Goal: Task Accomplishment & Management: Complete application form

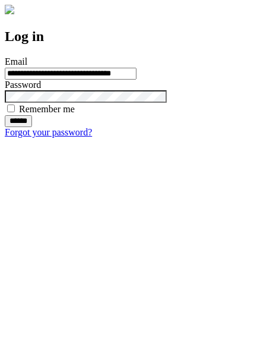
type input "**********"
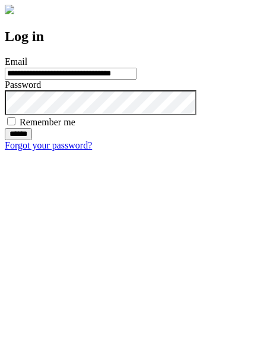
click at [32, 140] on input "******" at bounding box center [18, 134] width 27 height 12
